Goal: Information Seeking & Learning: Learn about a topic

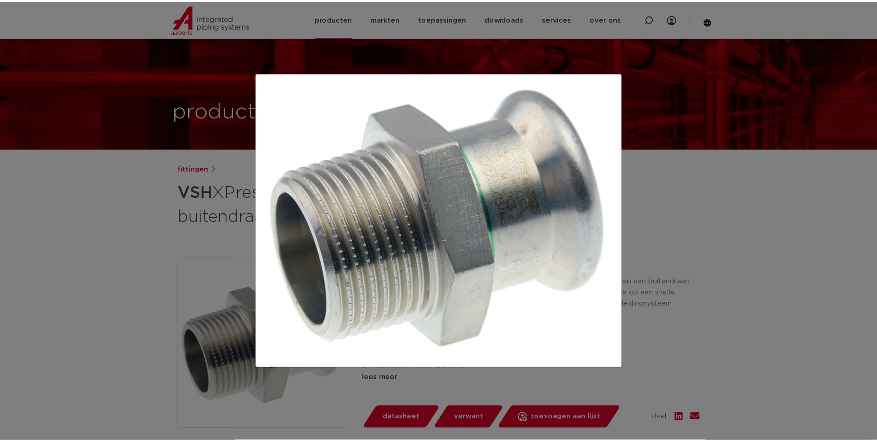
scroll to position [185, 0]
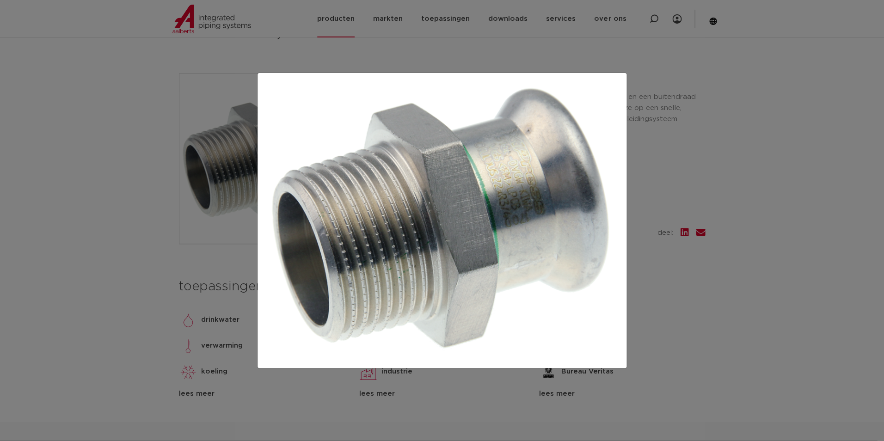
click at [194, 100] on div at bounding box center [442, 220] width 884 height 441
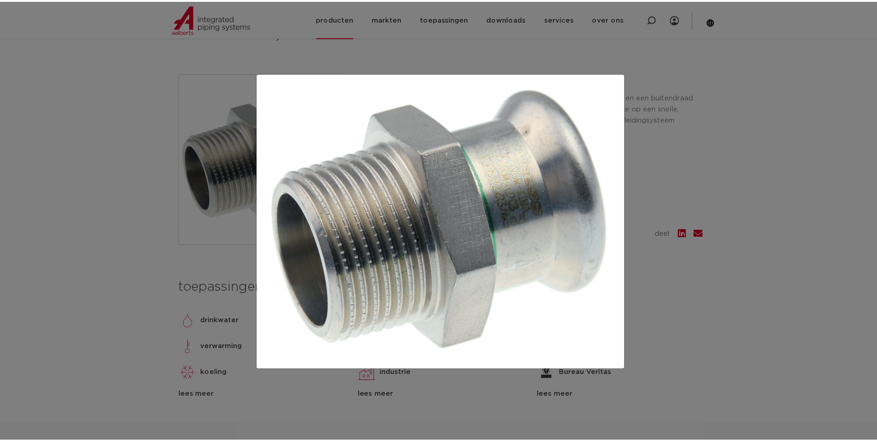
scroll to position [0, 0]
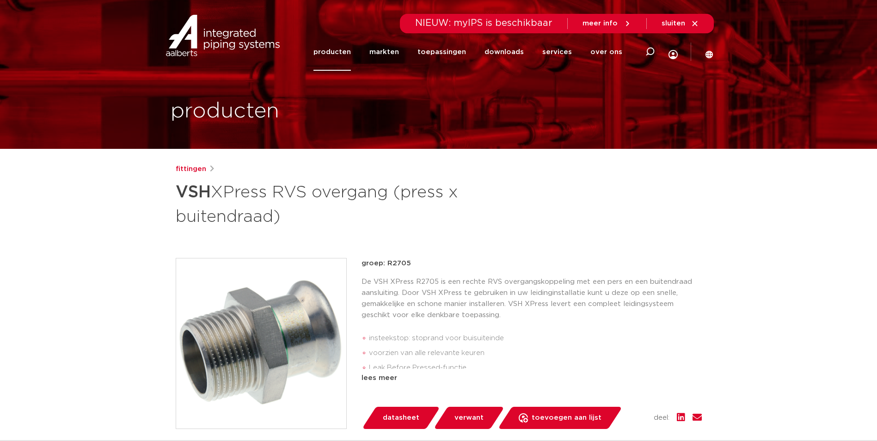
click at [590, 220] on div "fittingen VSH XPress RVS overgang (press x buitendraad)" at bounding box center [439, 196] width 526 height 65
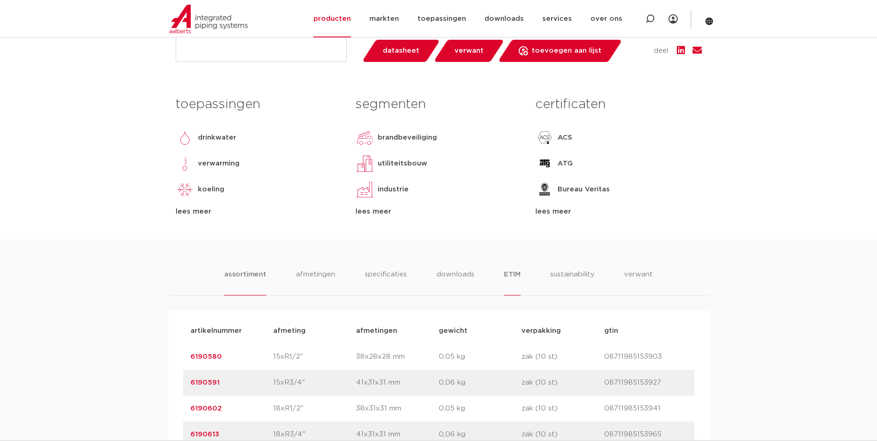
scroll to position [370, 0]
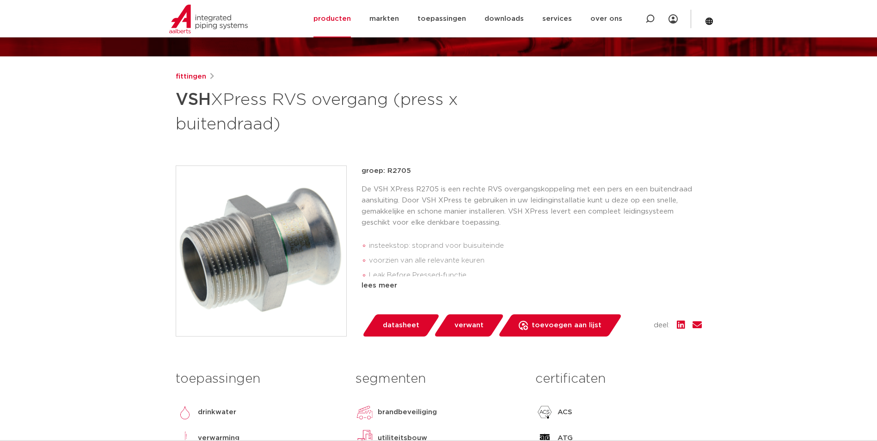
scroll to position [139, 0]
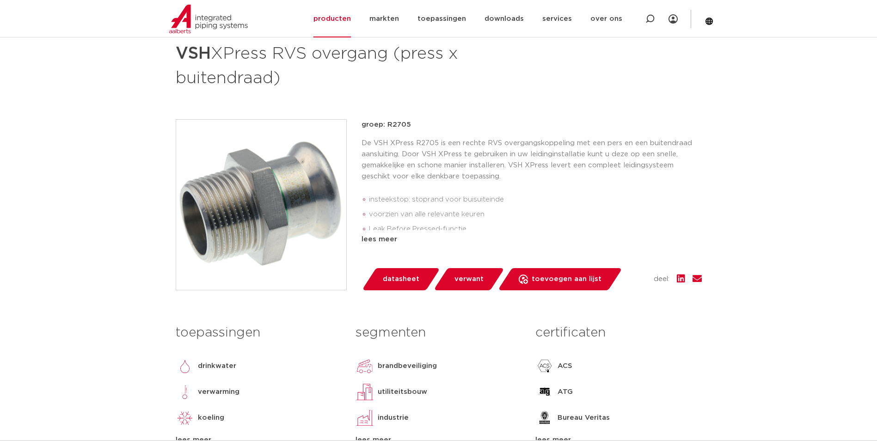
click at [604, 187] on div "De VSH XPress R2705 is een rechte RVS overgangskoppeling met een pers en een bu…" at bounding box center [532, 184] width 340 height 92
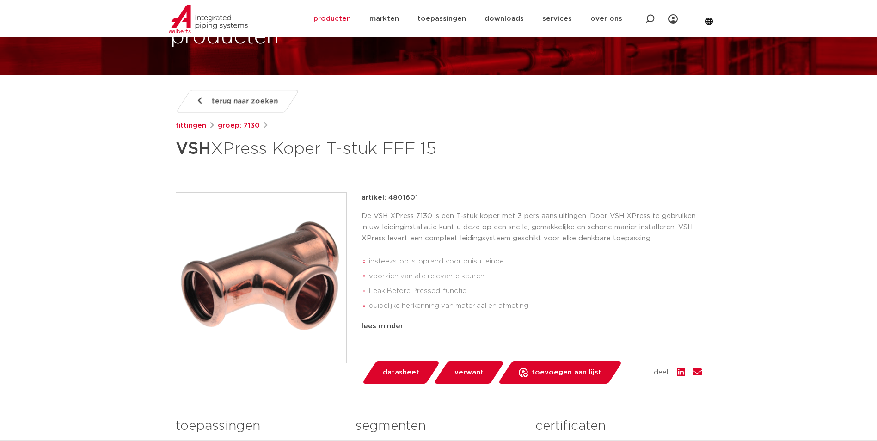
scroll to position [139, 0]
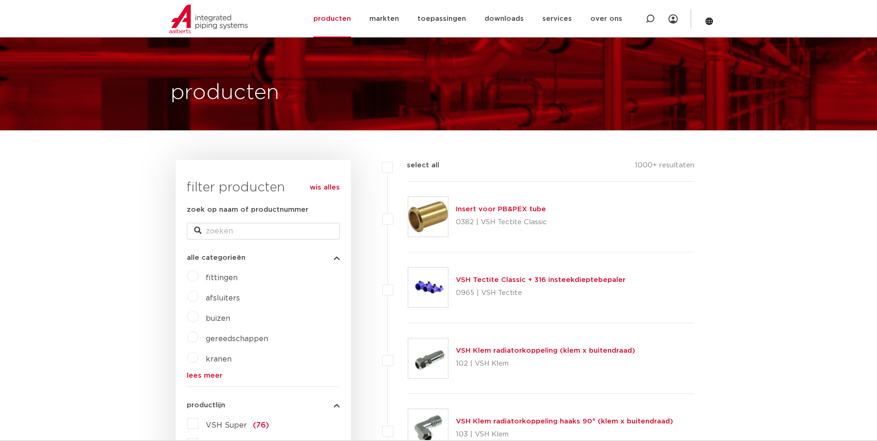
scroll to position [157, 0]
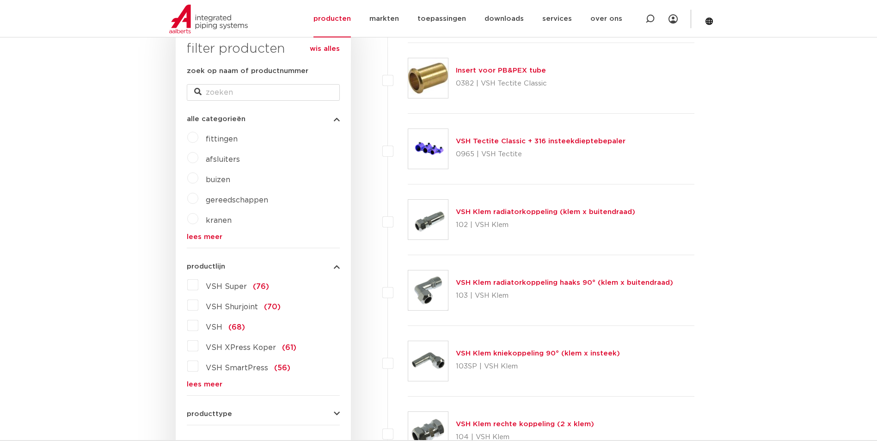
click at [225, 353] on label "VSH XPress Koper (61)" at bounding box center [247, 345] width 98 height 15
click at [0, 0] on input "VSH XPress Koper (61)" at bounding box center [0, 0] width 0 height 0
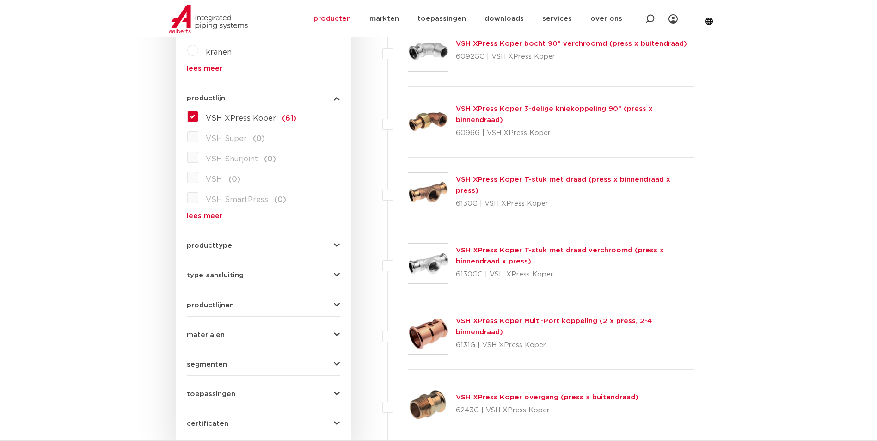
scroll to position [324, 0]
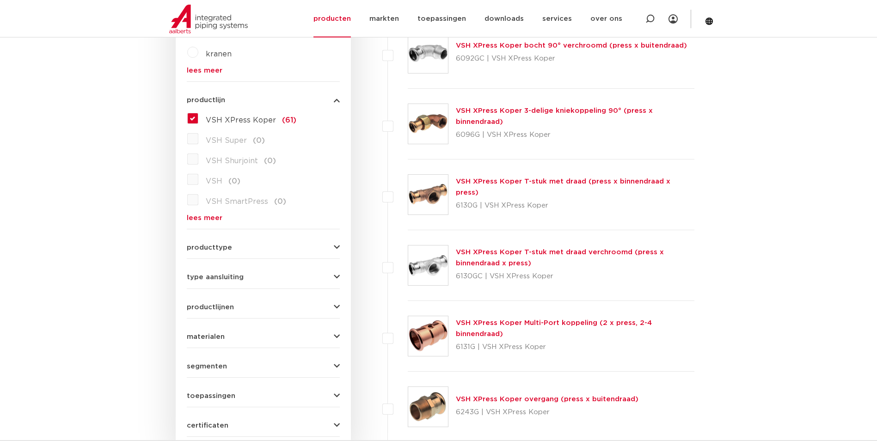
click at [470, 191] on link "VSH XPress Koper T-stuk met draad (press x binnendraad x press)" at bounding box center [563, 187] width 215 height 18
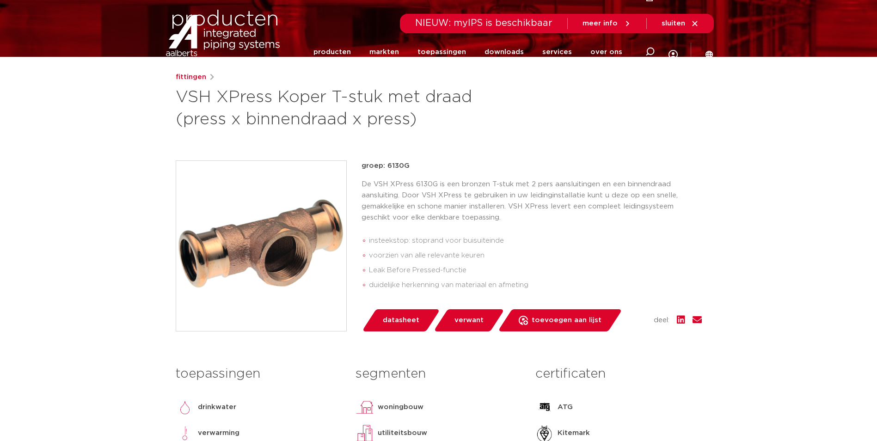
scroll to position [185, 0]
